Goal: Transaction & Acquisition: Purchase product/service

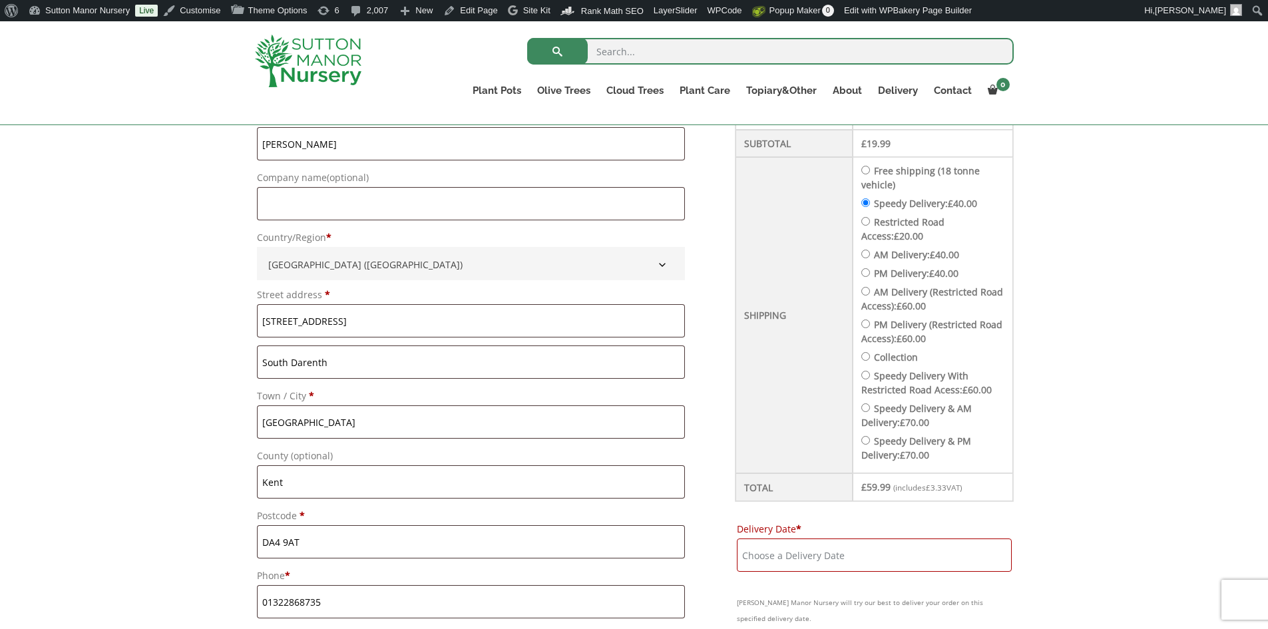
click at [327, 58] on img at bounding box center [308, 61] width 106 height 53
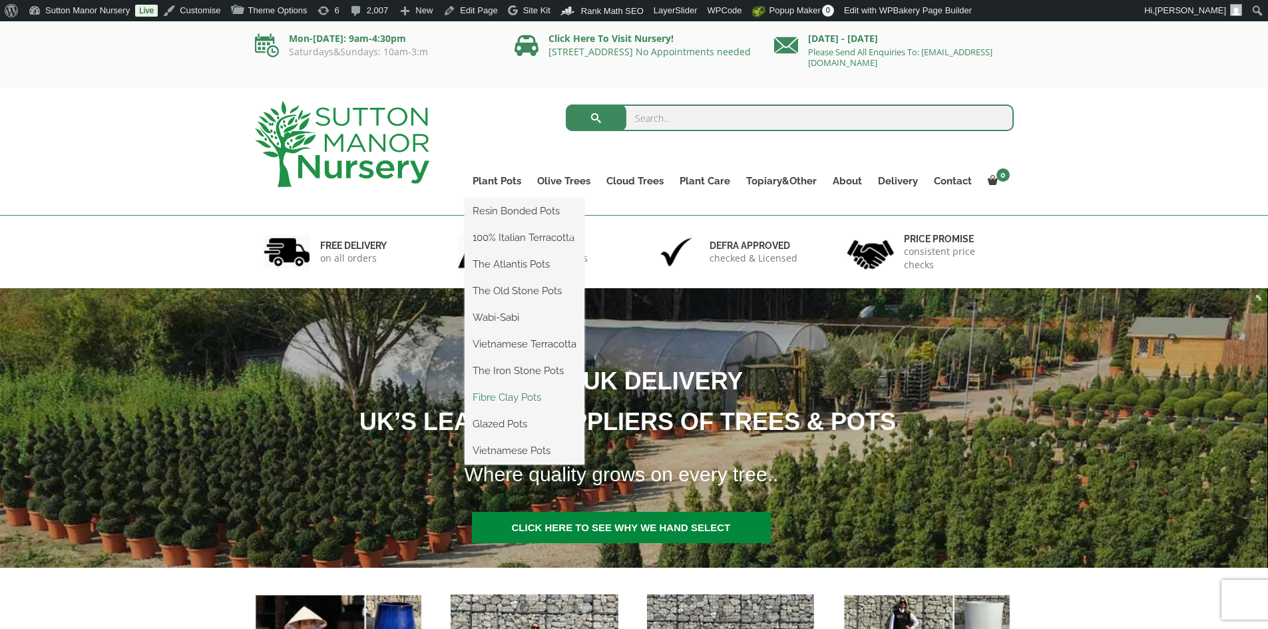
click at [498, 395] on link "Fibre Clay Pots" at bounding box center [525, 397] width 120 height 20
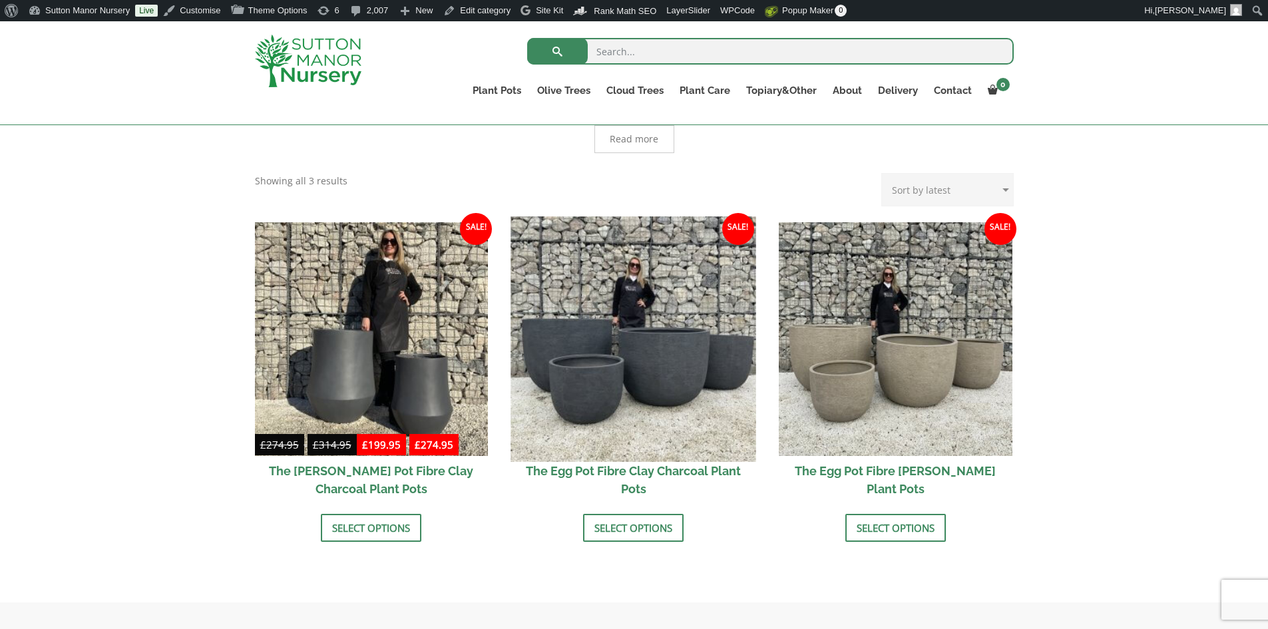
click at [677, 378] on img at bounding box center [633, 338] width 245 height 245
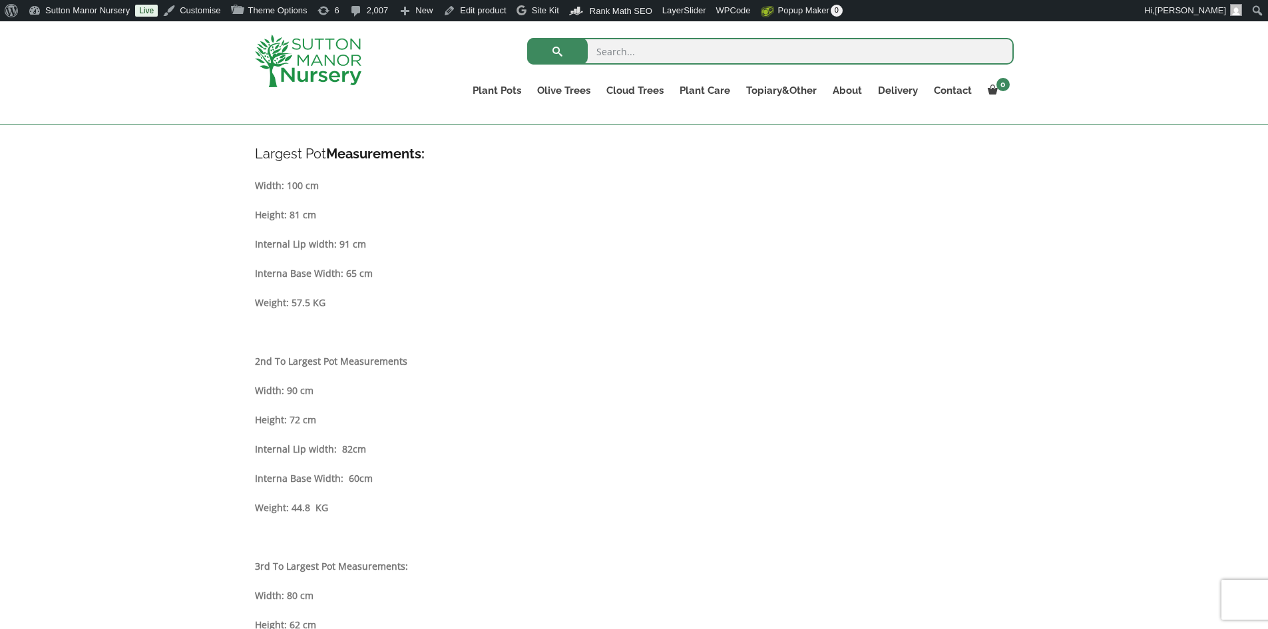
scroll to position [333, 0]
